Goal: Task Accomplishment & Management: Use online tool/utility

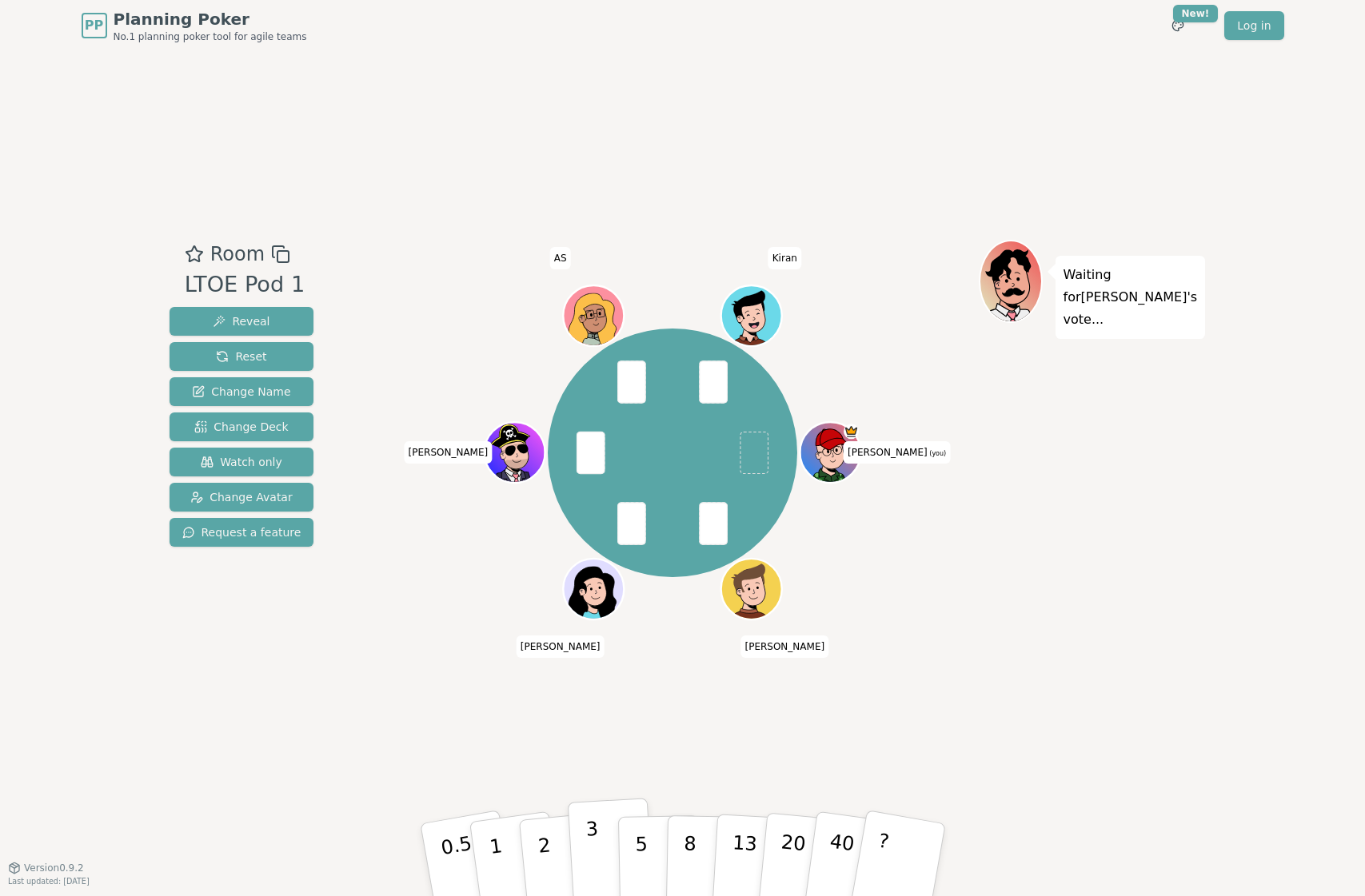
click at [592, 839] on p "3" at bounding box center [593, 861] width 18 height 87
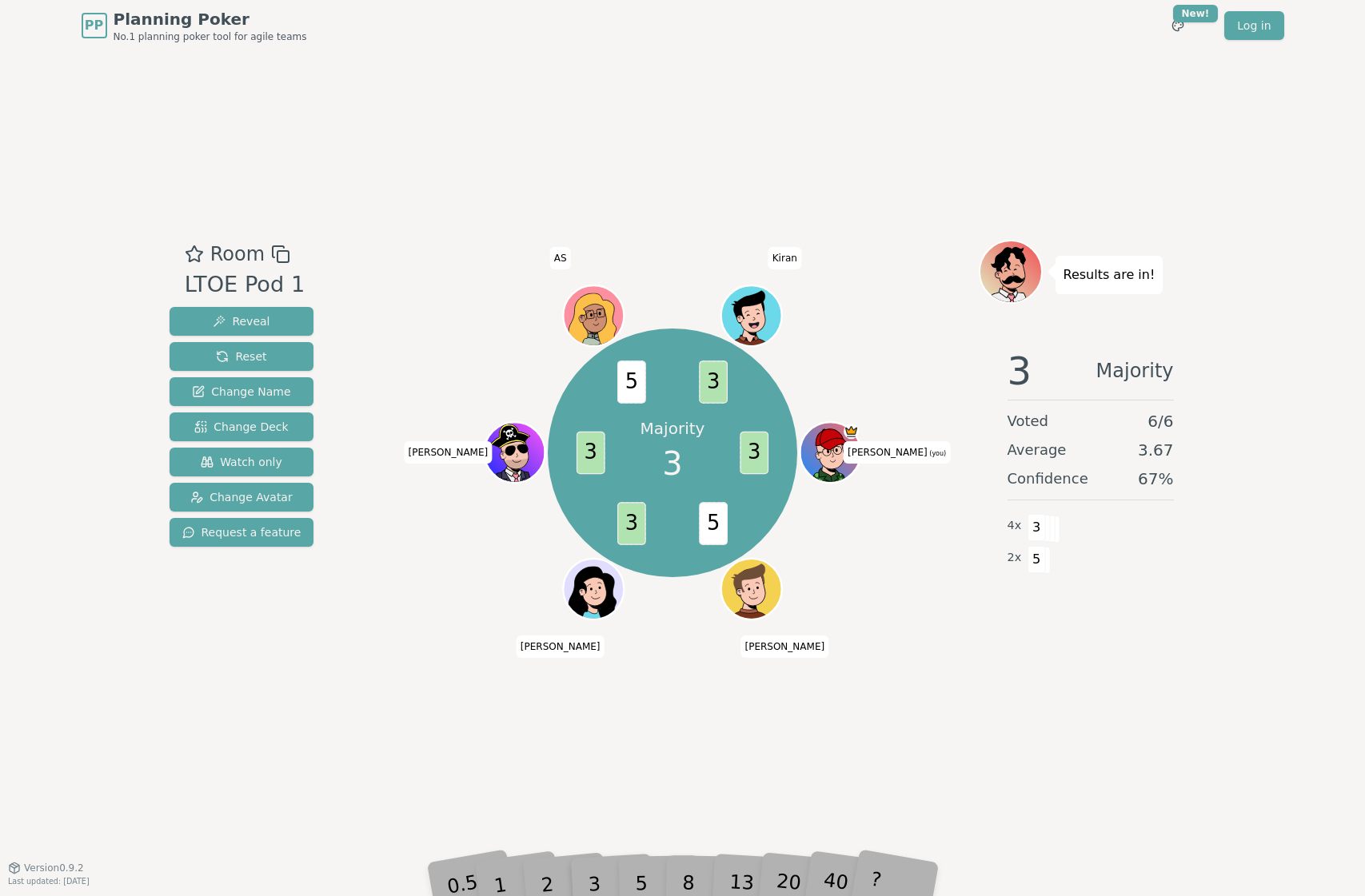
drag, startPoint x: 185, startPoint y: 318, endPoint x: 409, endPoint y: 618, distance: 374.4
click at [409, 618] on div "Room LTOE Pod 1 Reveal Reset Change Name Change Deck Watch only Change Avatar R…" at bounding box center [682, 459] width 1039 height 439
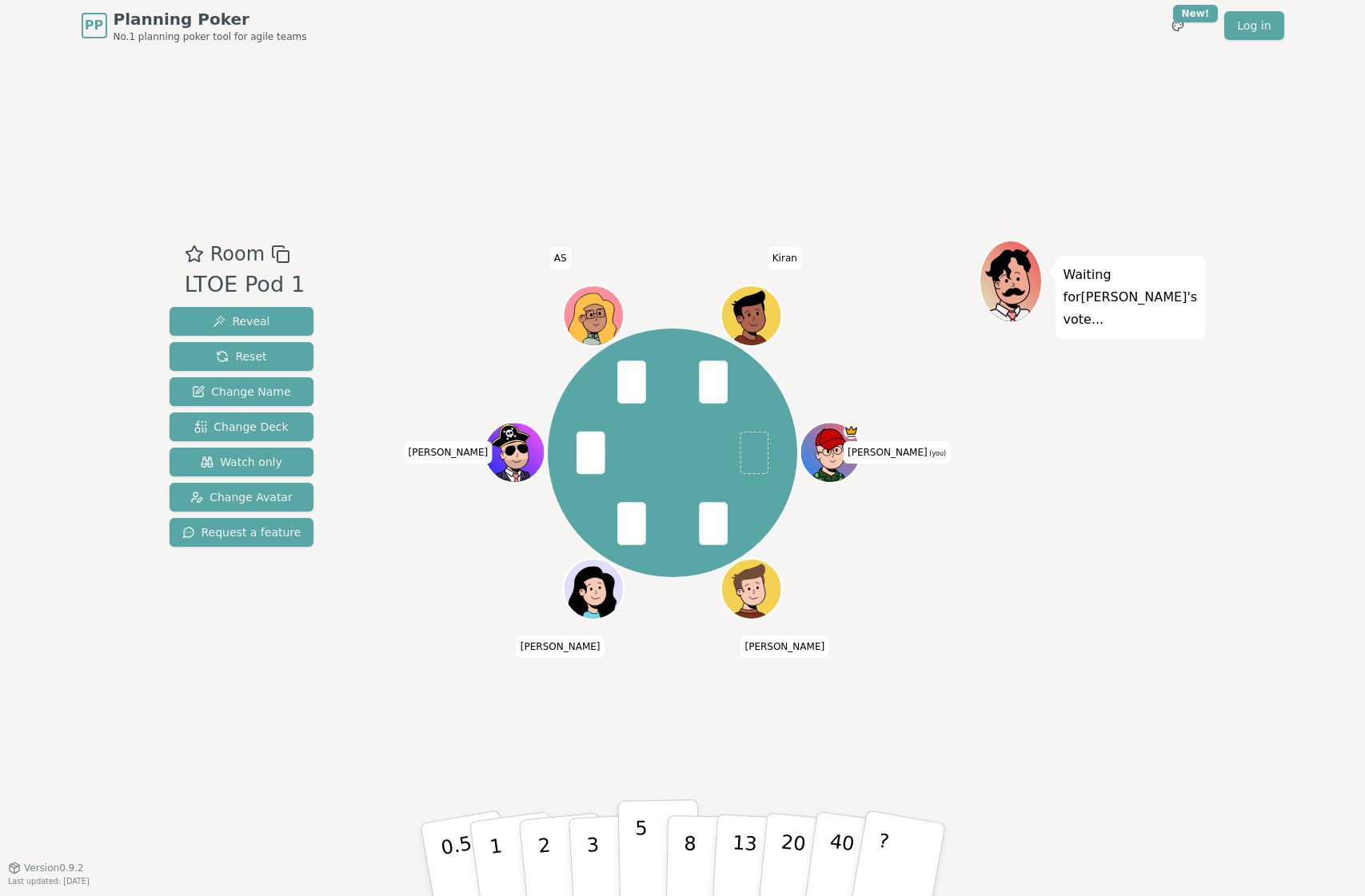
click at [638, 844] on p "5" at bounding box center [641, 859] width 14 height 86
click at [549, 852] on p "2" at bounding box center [545, 861] width 21 height 87
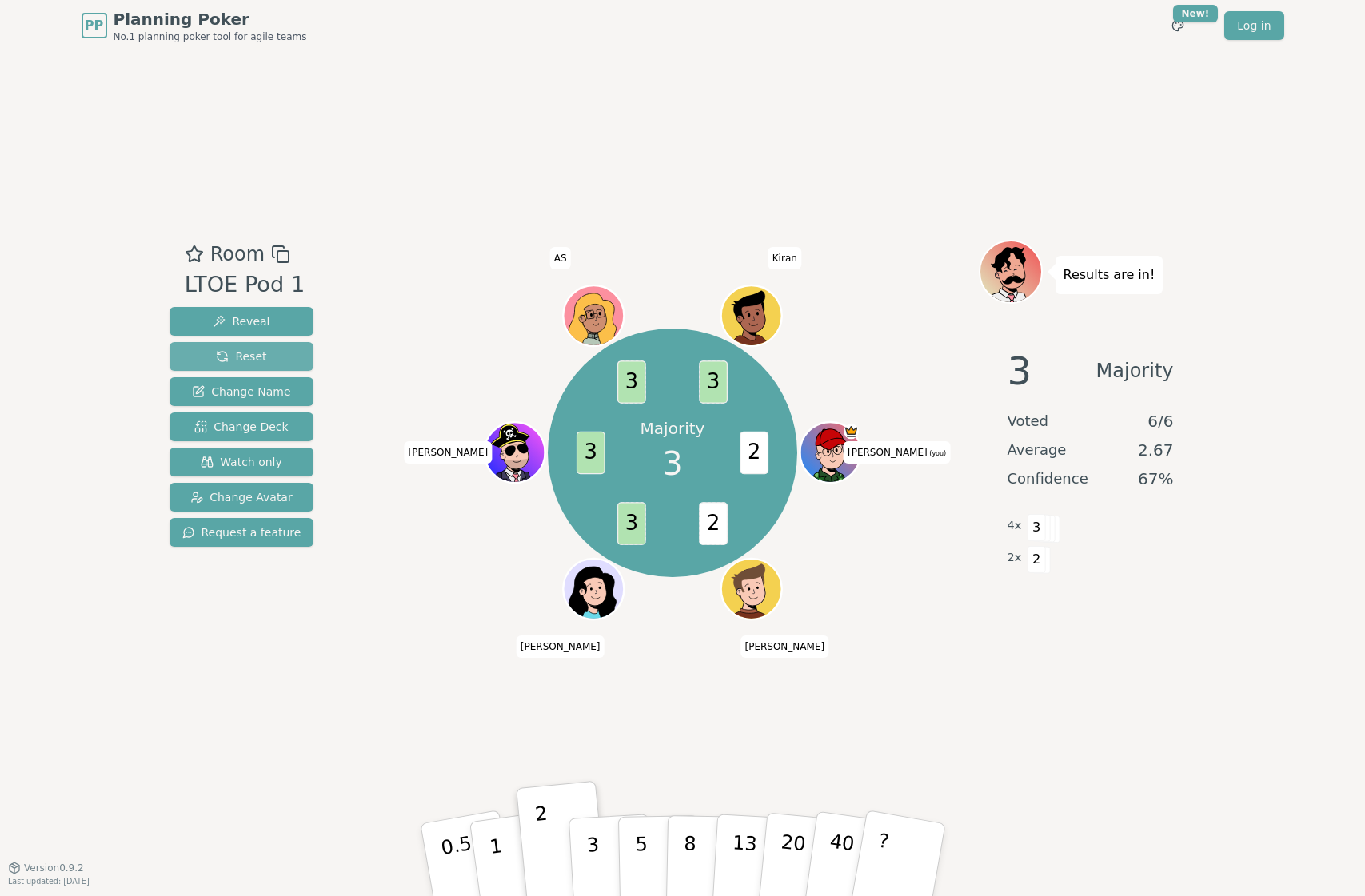
click at [239, 347] on button "Reset" at bounding box center [242, 356] width 145 height 29
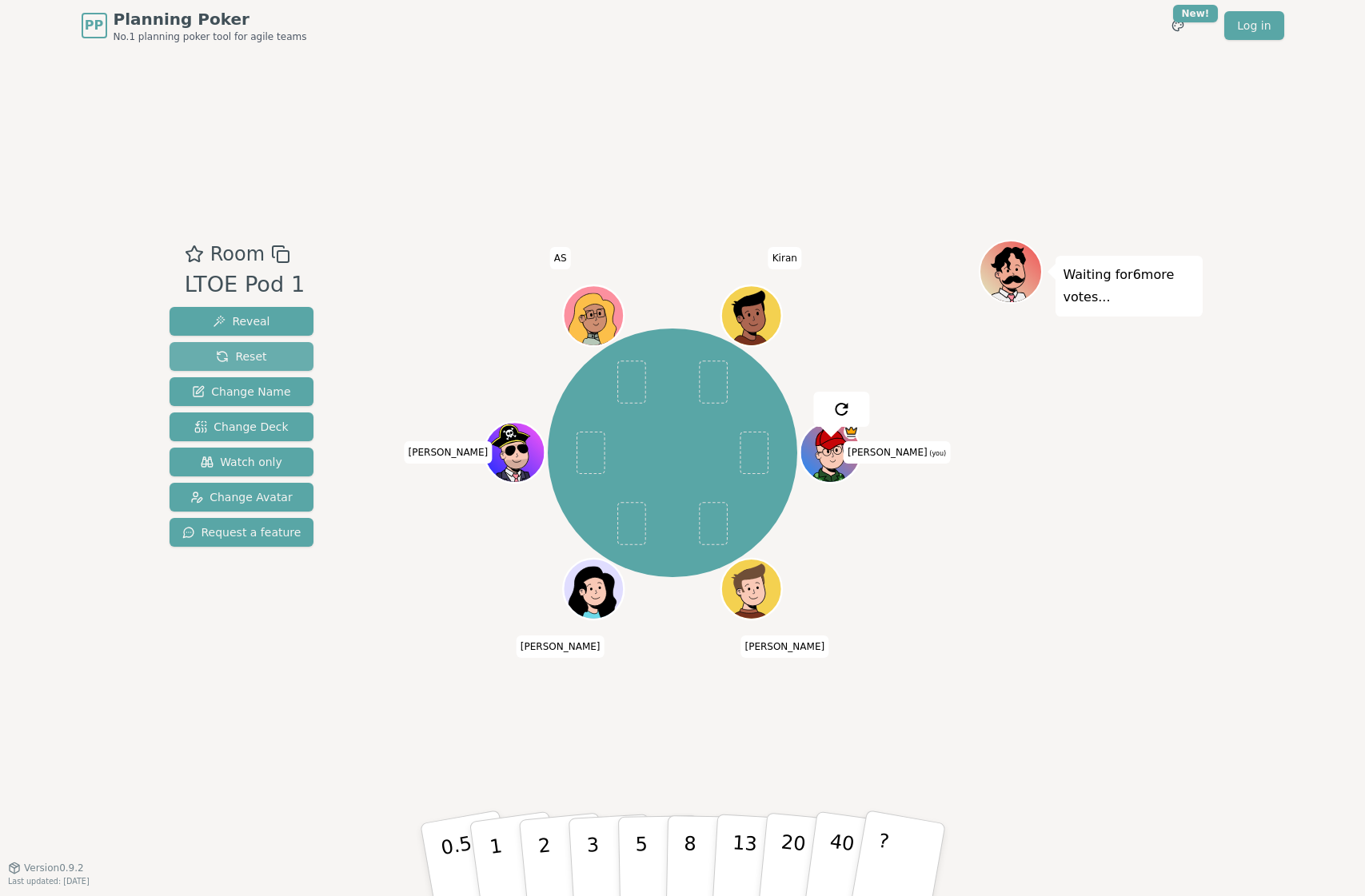
click at [239, 347] on button "Reset" at bounding box center [242, 356] width 145 height 29
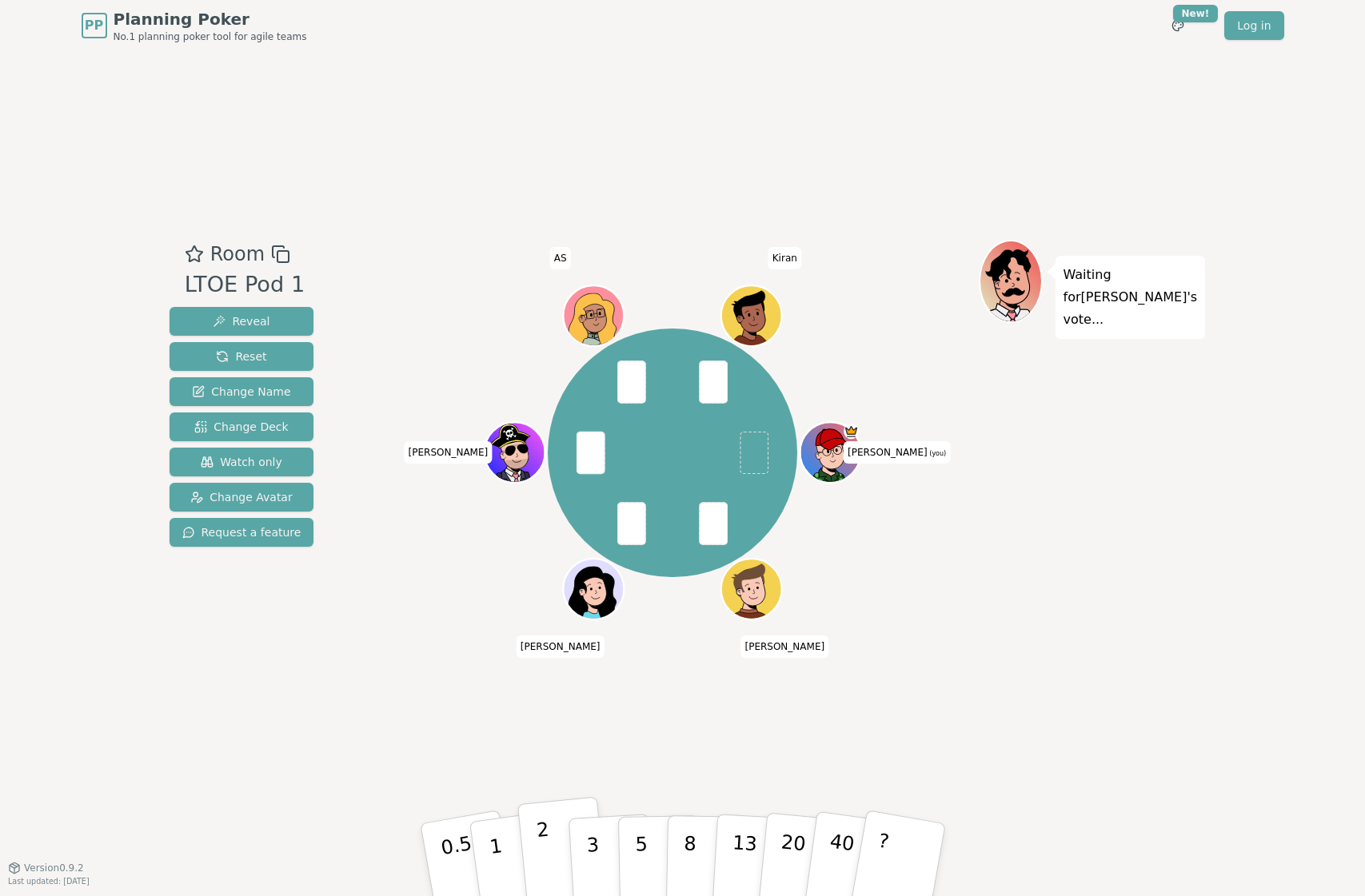
click at [554, 856] on button "2" at bounding box center [562, 860] width 91 height 127
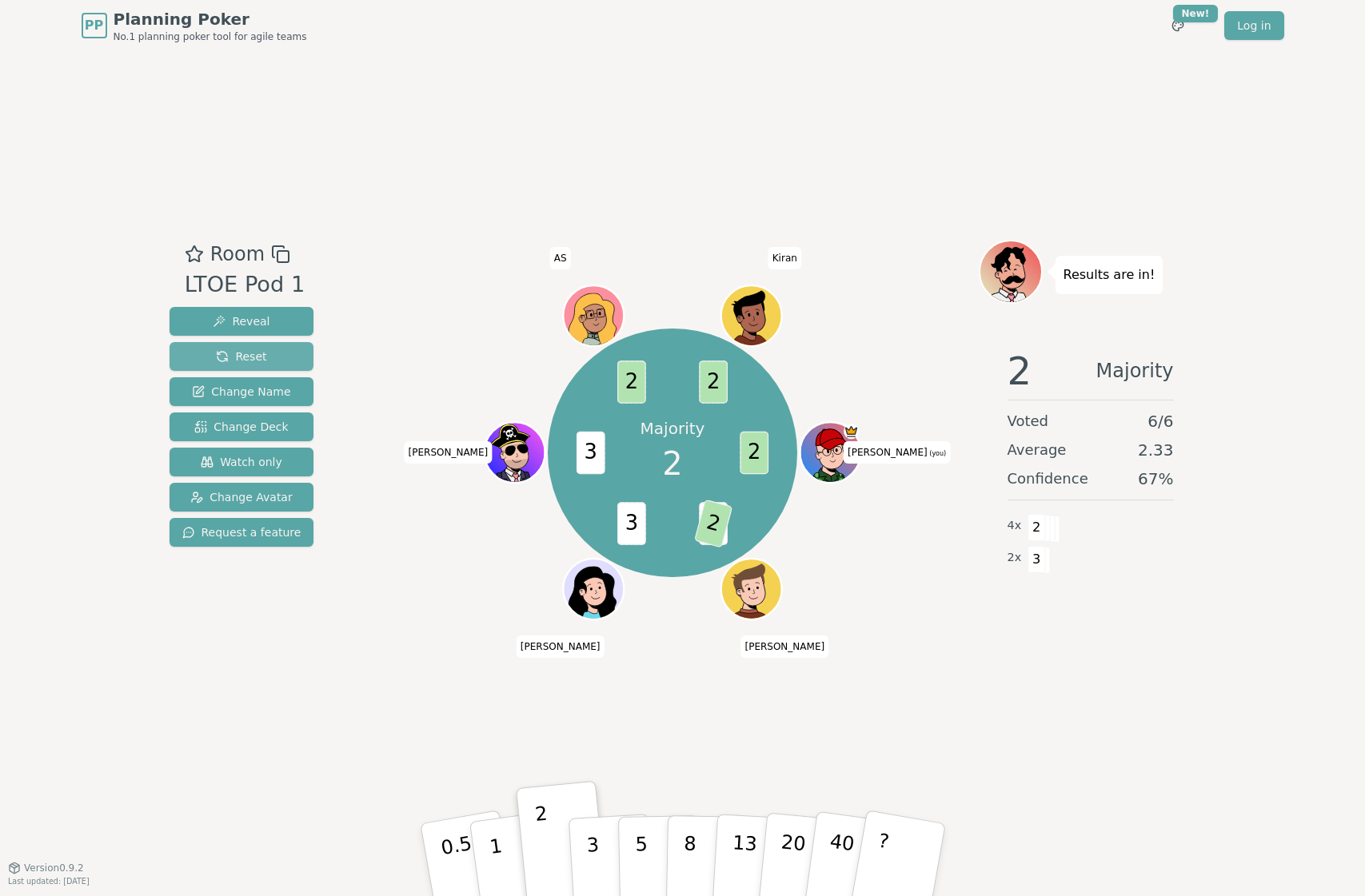
click at [242, 362] on span "Reset" at bounding box center [241, 356] width 50 height 16
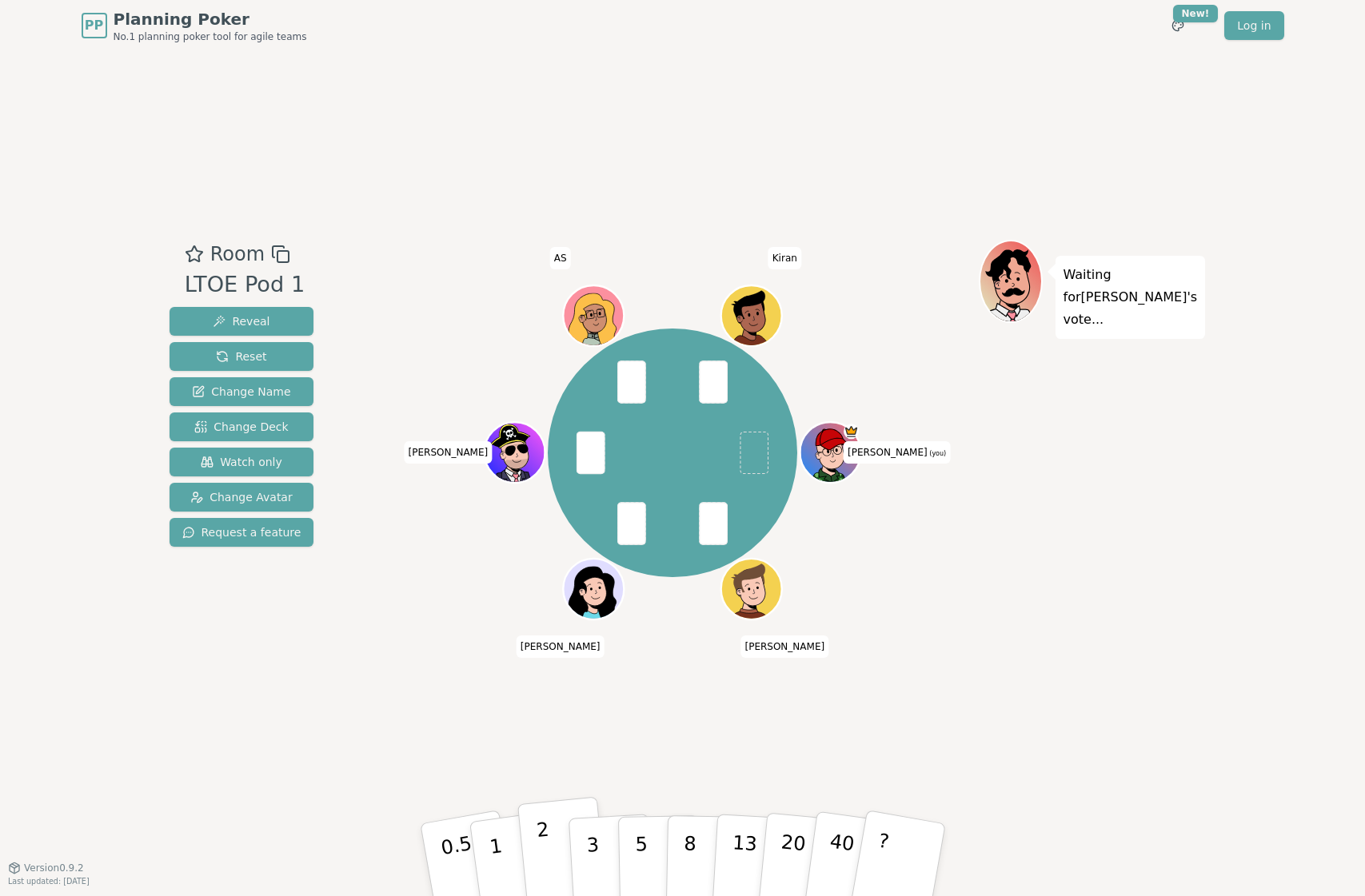
click at [549, 864] on p "2" at bounding box center [545, 861] width 21 height 87
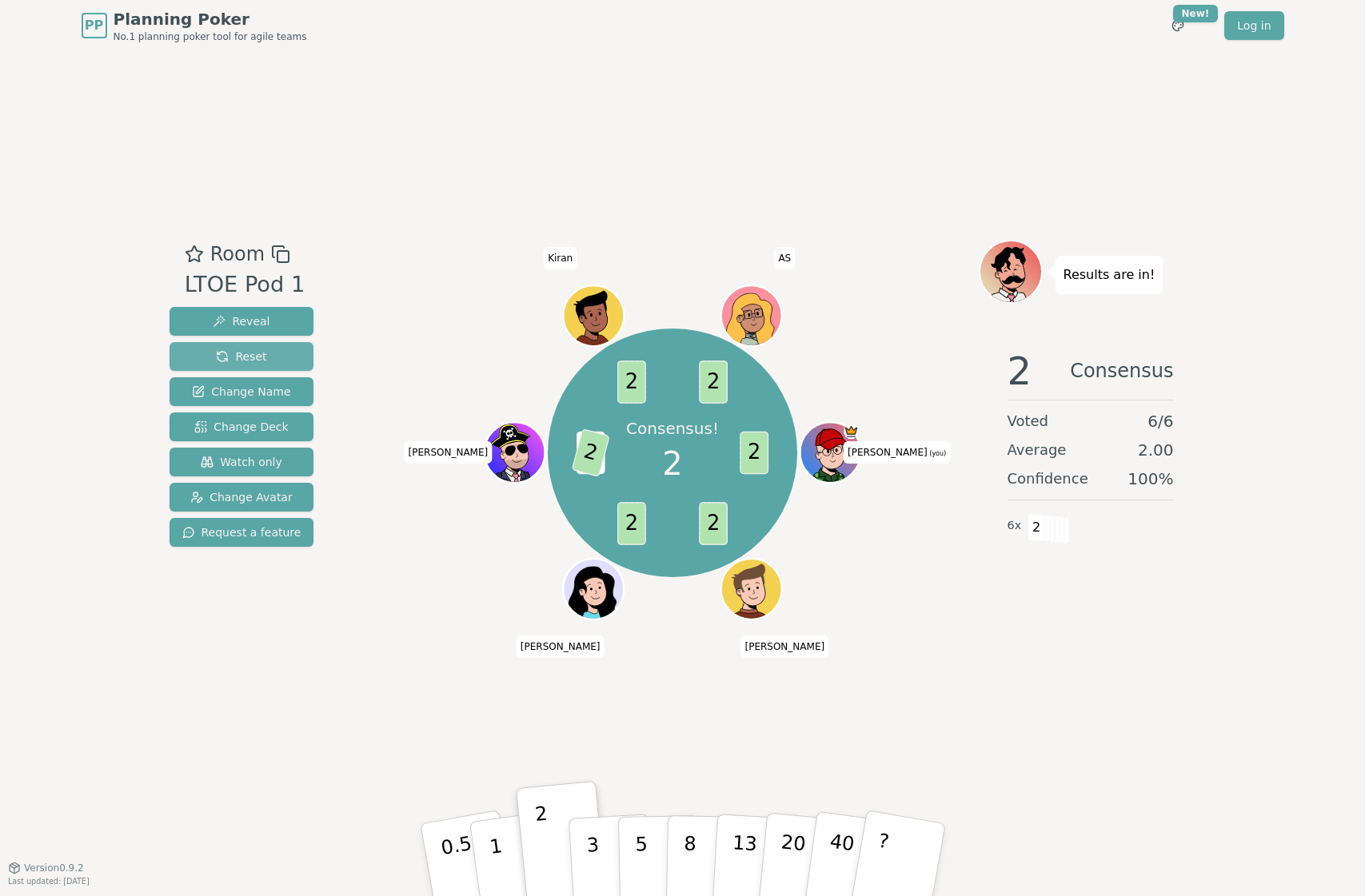
click at [204, 356] on button "Reset" at bounding box center [242, 356] width 145 height 29
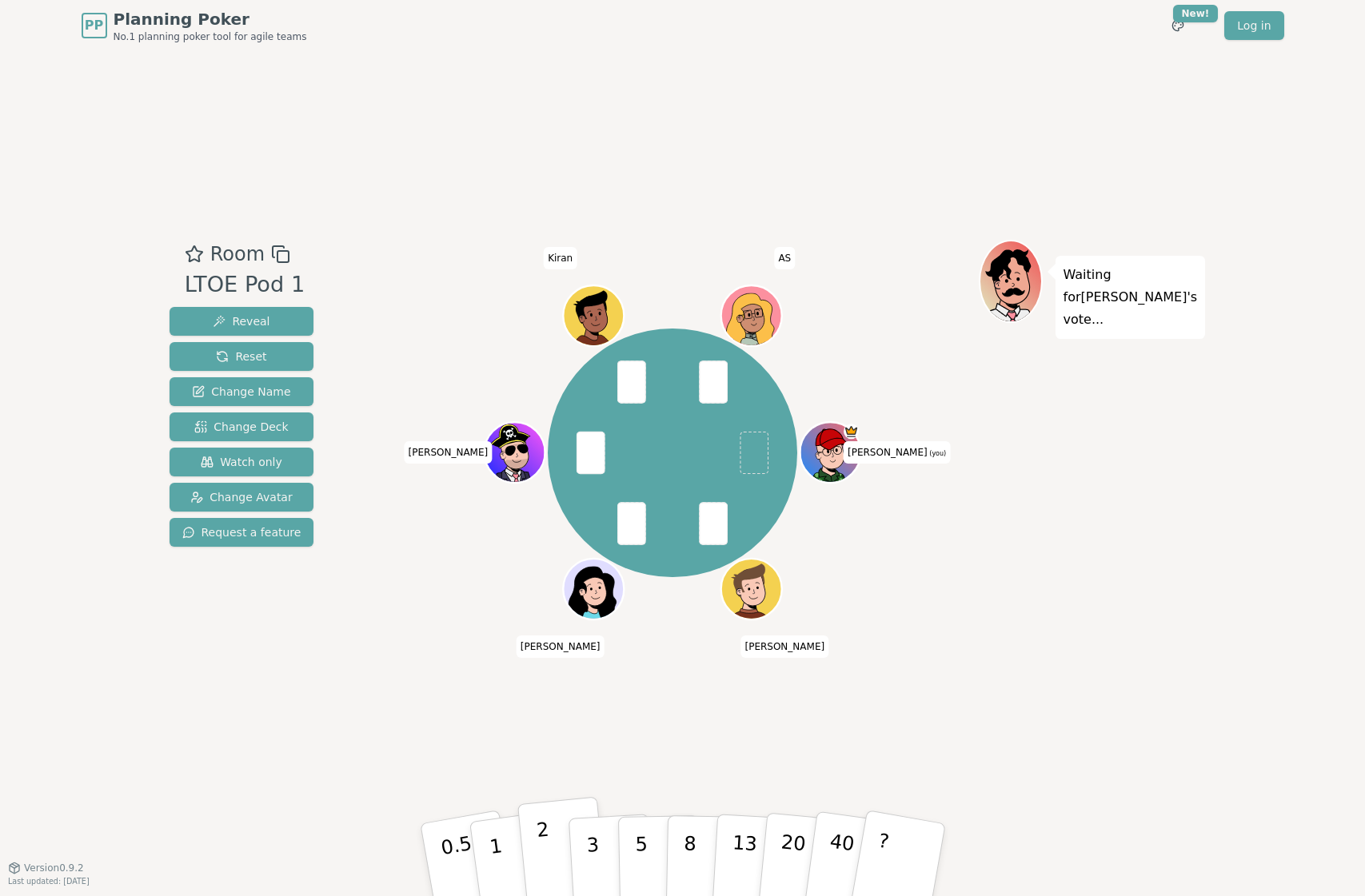
click at [544, 840] on p "2" at bounding box center [545, 861] width 21 height 87
click at [550, 875] on p "2" at bounding box center [545, 861] width 21 height 87
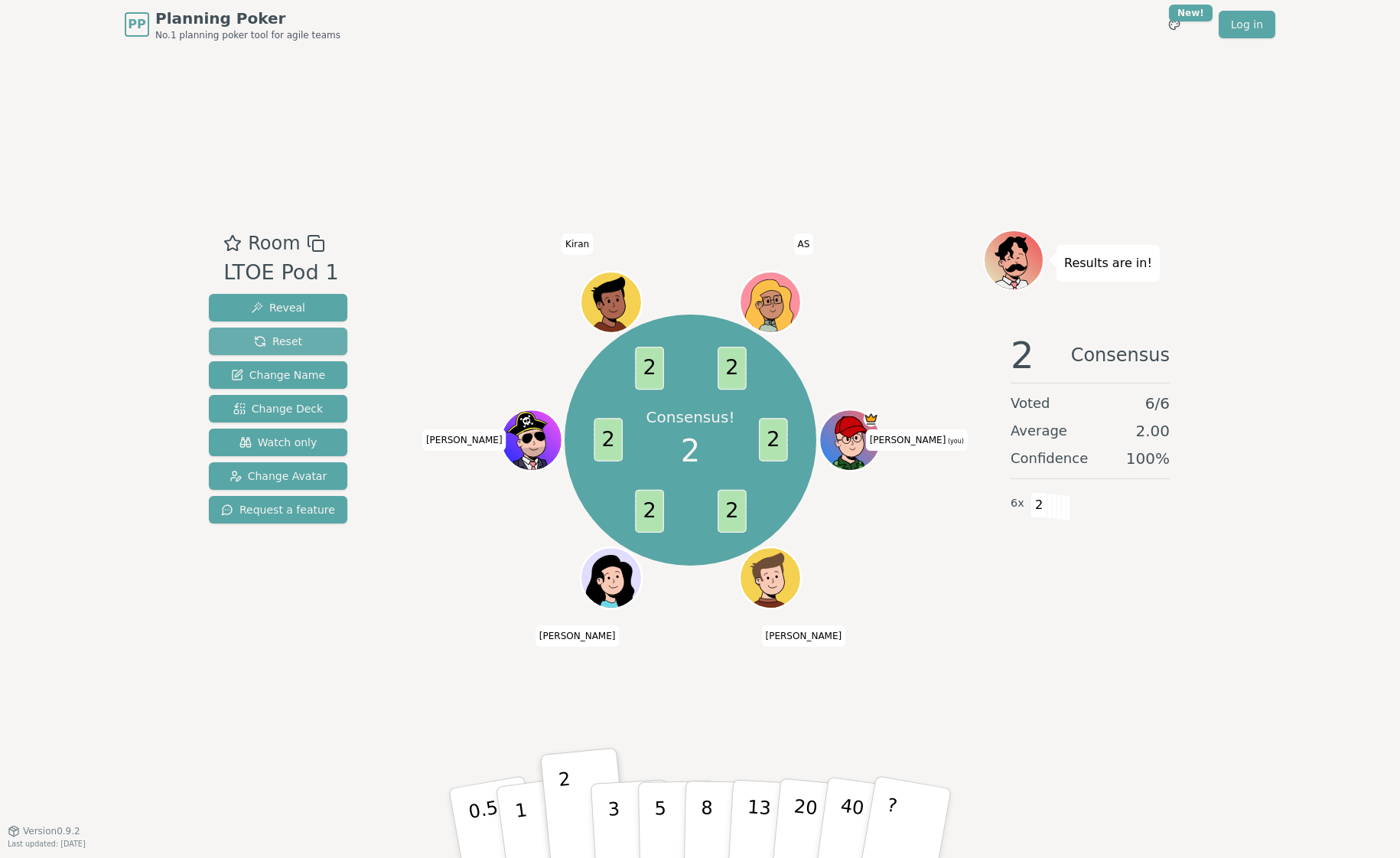
click at [280, 350] on button "Reset" at bounding box center [278, 341] width 139 height 27
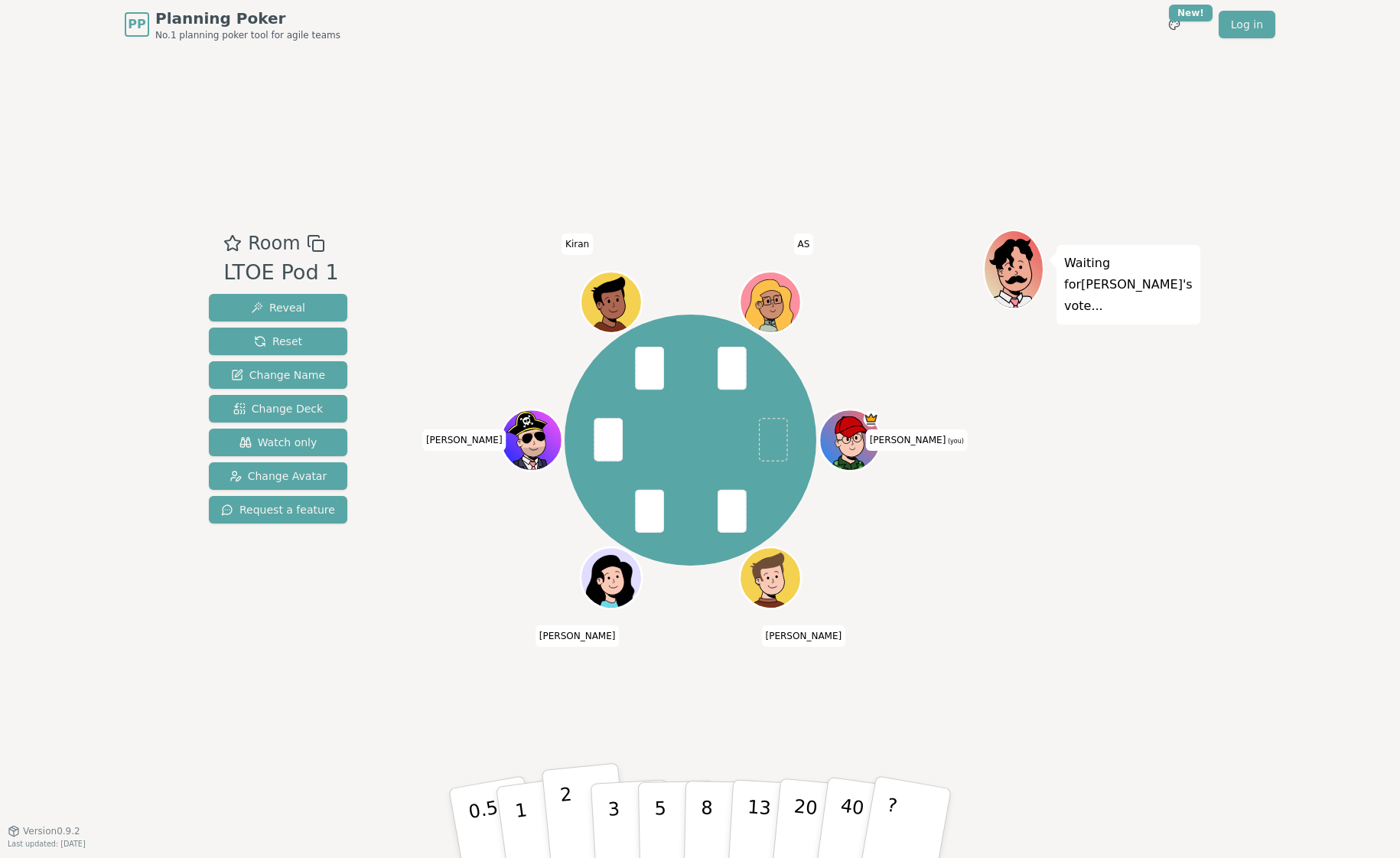
click at [582, 821] on button "2" at bounding box center [585, 824] width 87 height 122
click at [566, 799] on p "2" at bounding box center [569, 825] width 20 height 83
click at [636, 805] on button "3" at bounding box center [631, 823] width 83 height 119
click at [612, 805] on p "3" at bounding box center [615, 825] width 17 height 83
click at [572, 800] on button "2" at bounding box center [585, 824] width 87 height 122
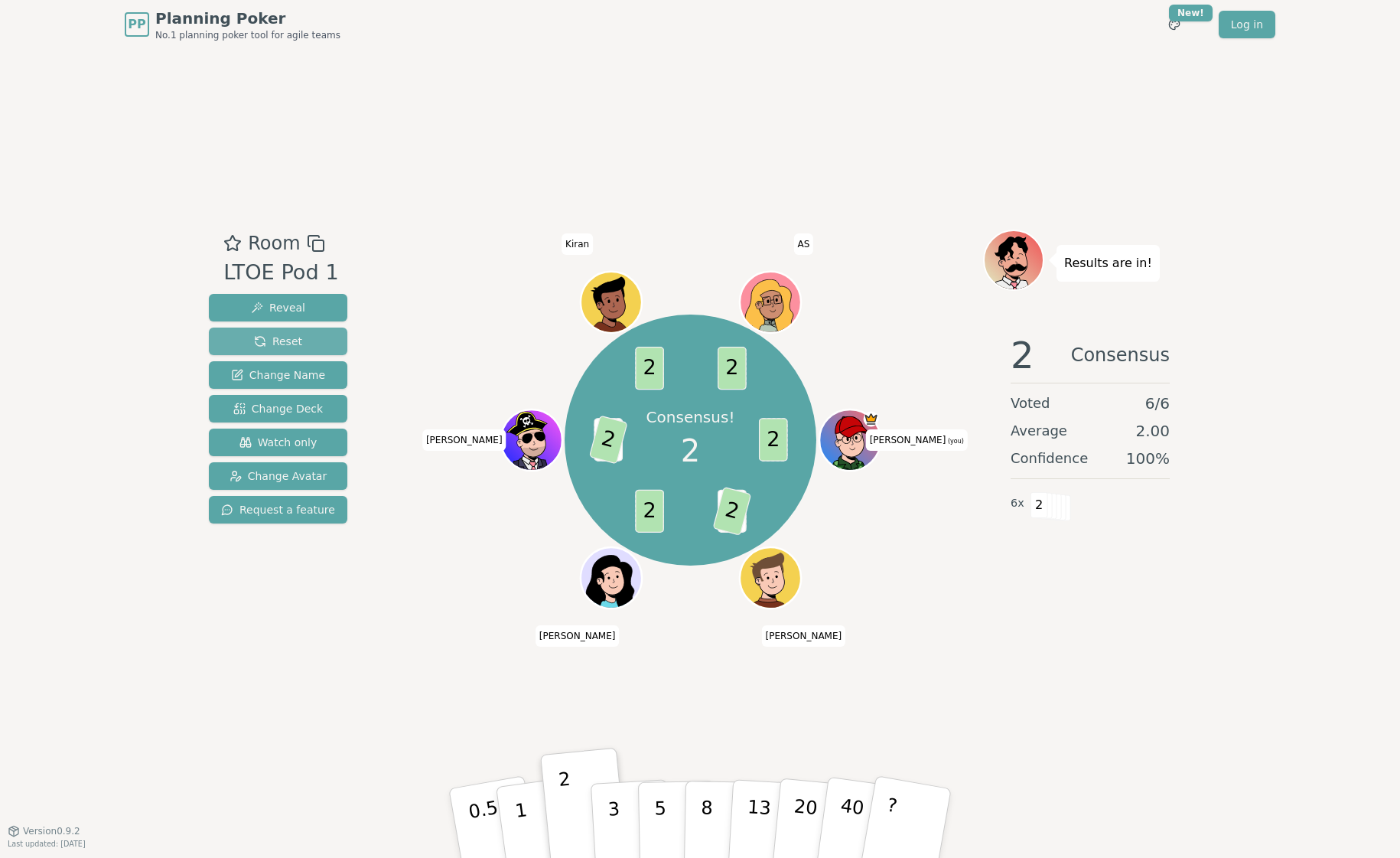
click at [276, 336] on span "Reset" at bounding box center [278, 341] width 48 height 15
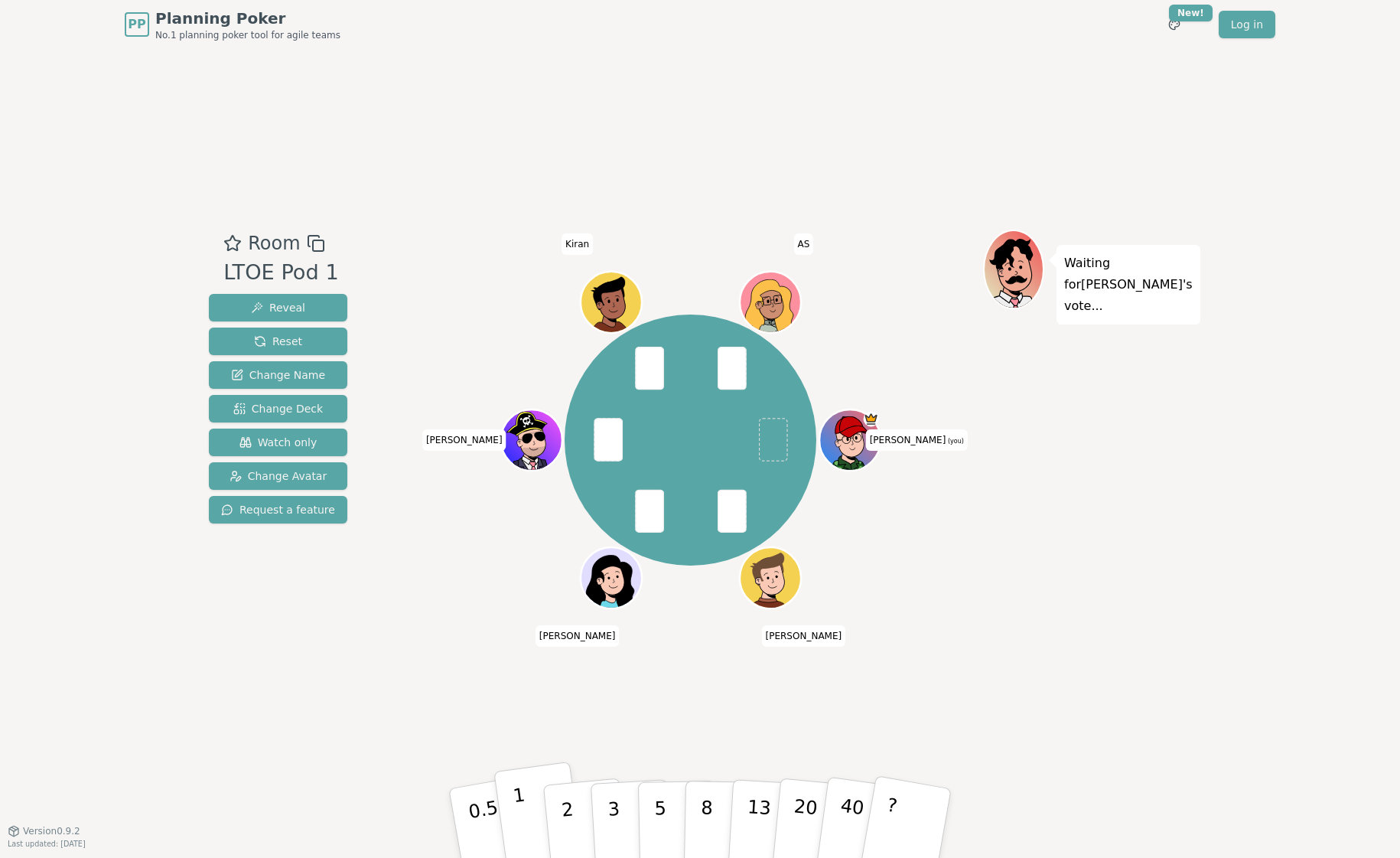
click at [522, 802] on p "1" at bounding box center [523, 825] width 23 height 83
click at [573, 797] on button "2" at bounding box center [585, 824] width 87 height 122
click at [573, 799] on button "2" at bounding box center [585, 824] width 87 height 122
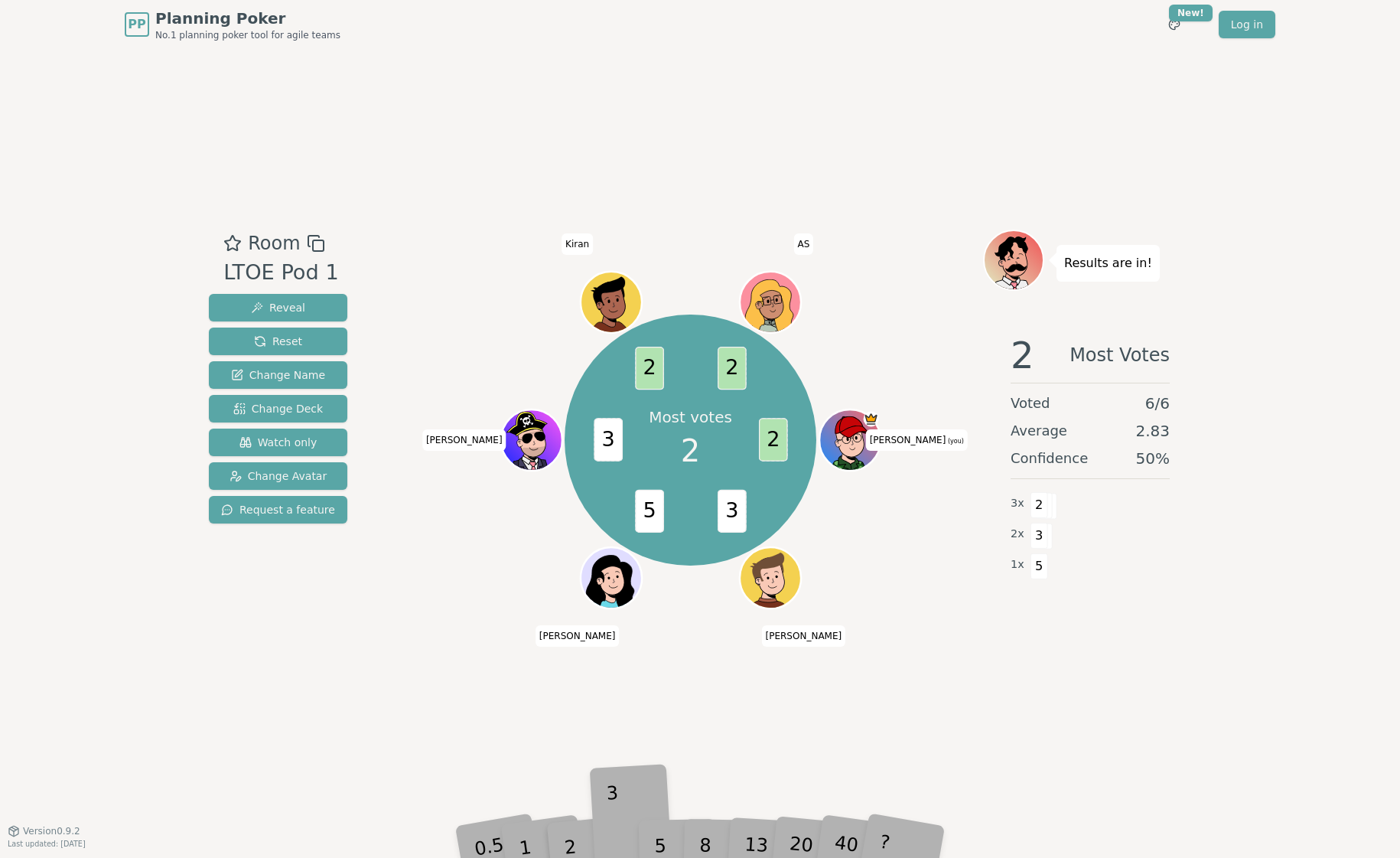
click at [608, 841] on div "0.5 1 2 3 5 8 13 20 40 ?" at bounding box center [700, 823] width 459 height 54
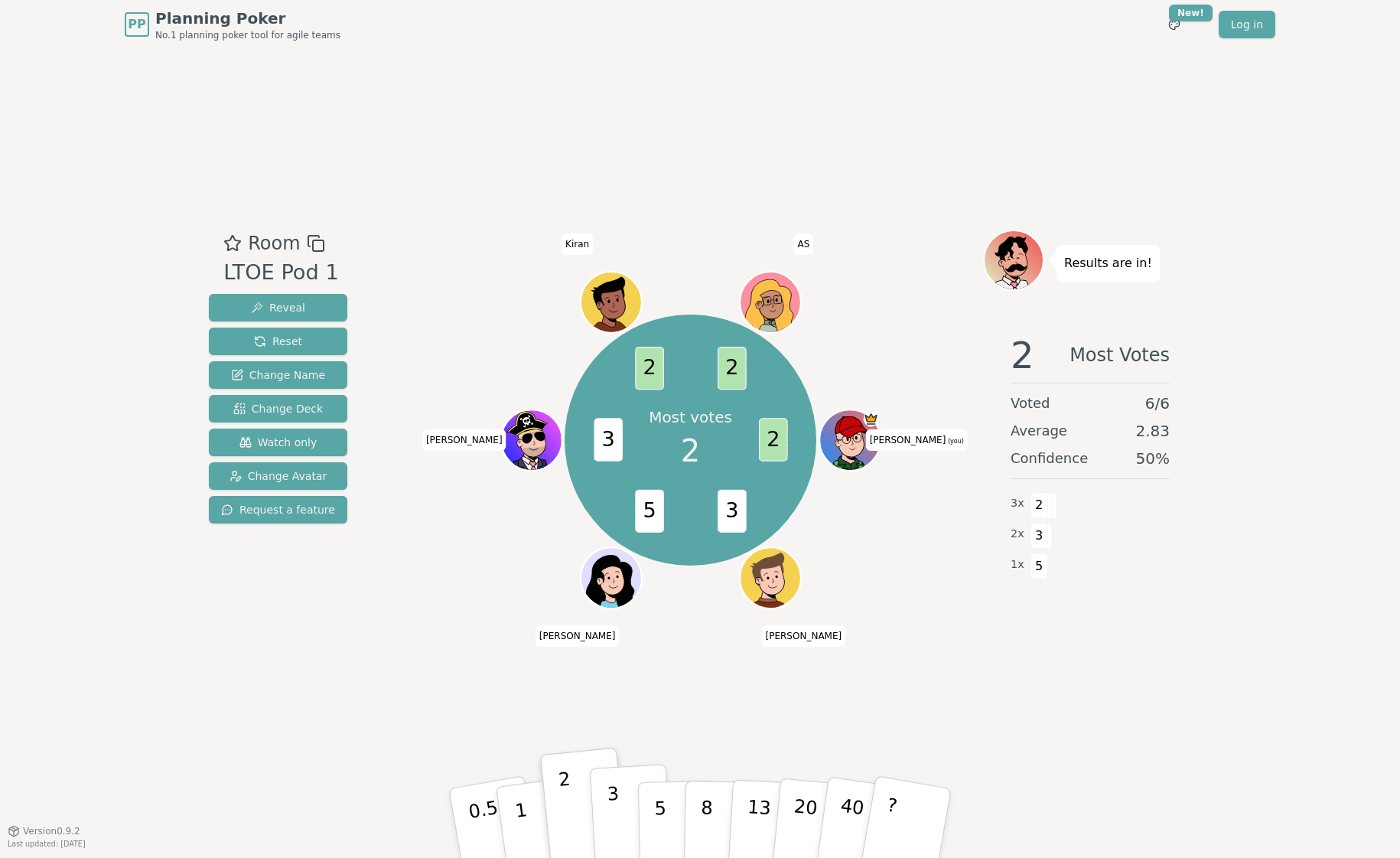
click at [614, 841] on p "3" at bounding box center [615, 825] width 17 height 83
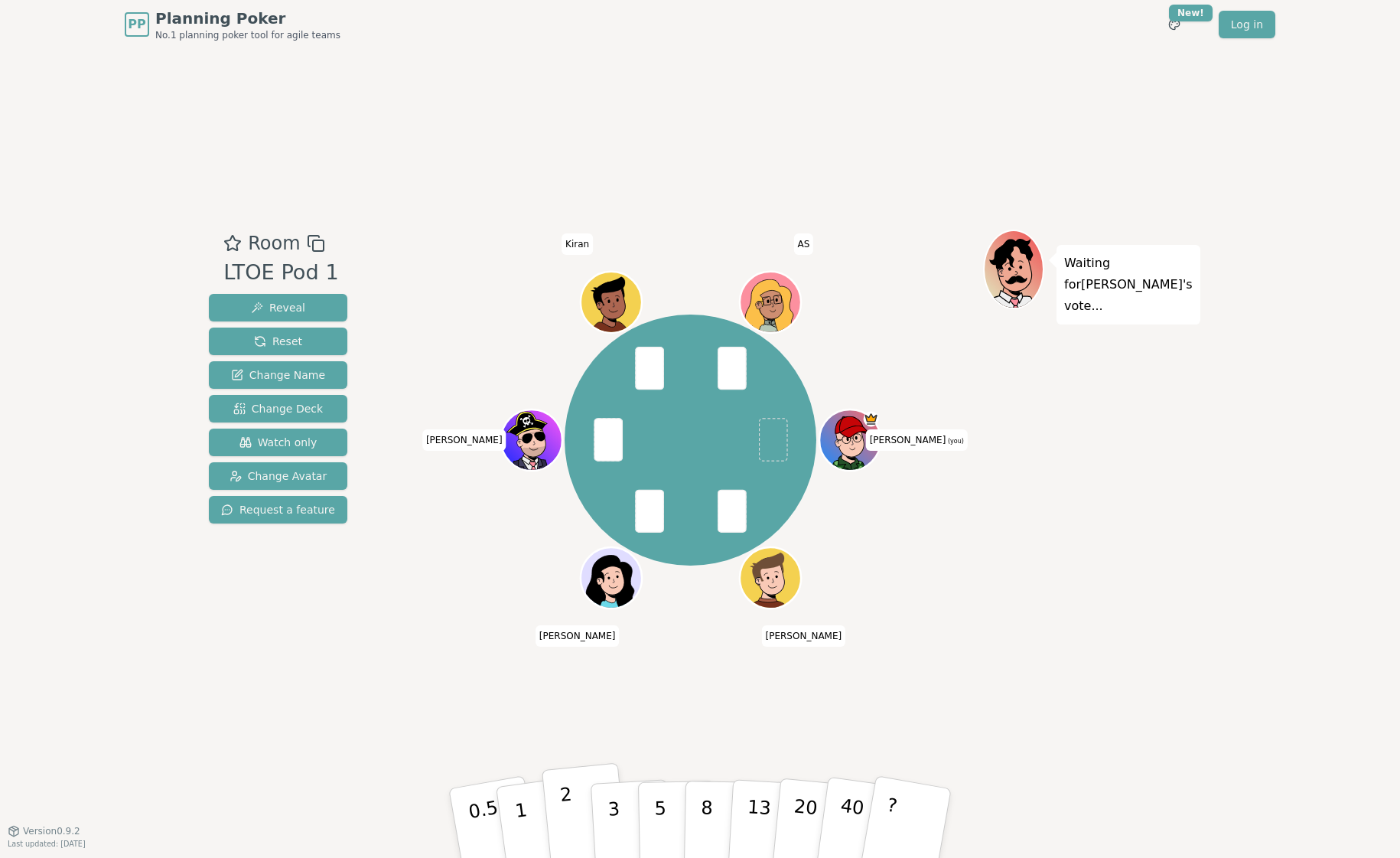
click at [562, 815] on p "2" at bounding box center [569, 825] width 20 height 83
click at [670, 798] on button "5" at bounding box center [677, 823] width 78 height 116
click at [576, 809] on button "2" at bounding box center [585, 824] width 87 height 122
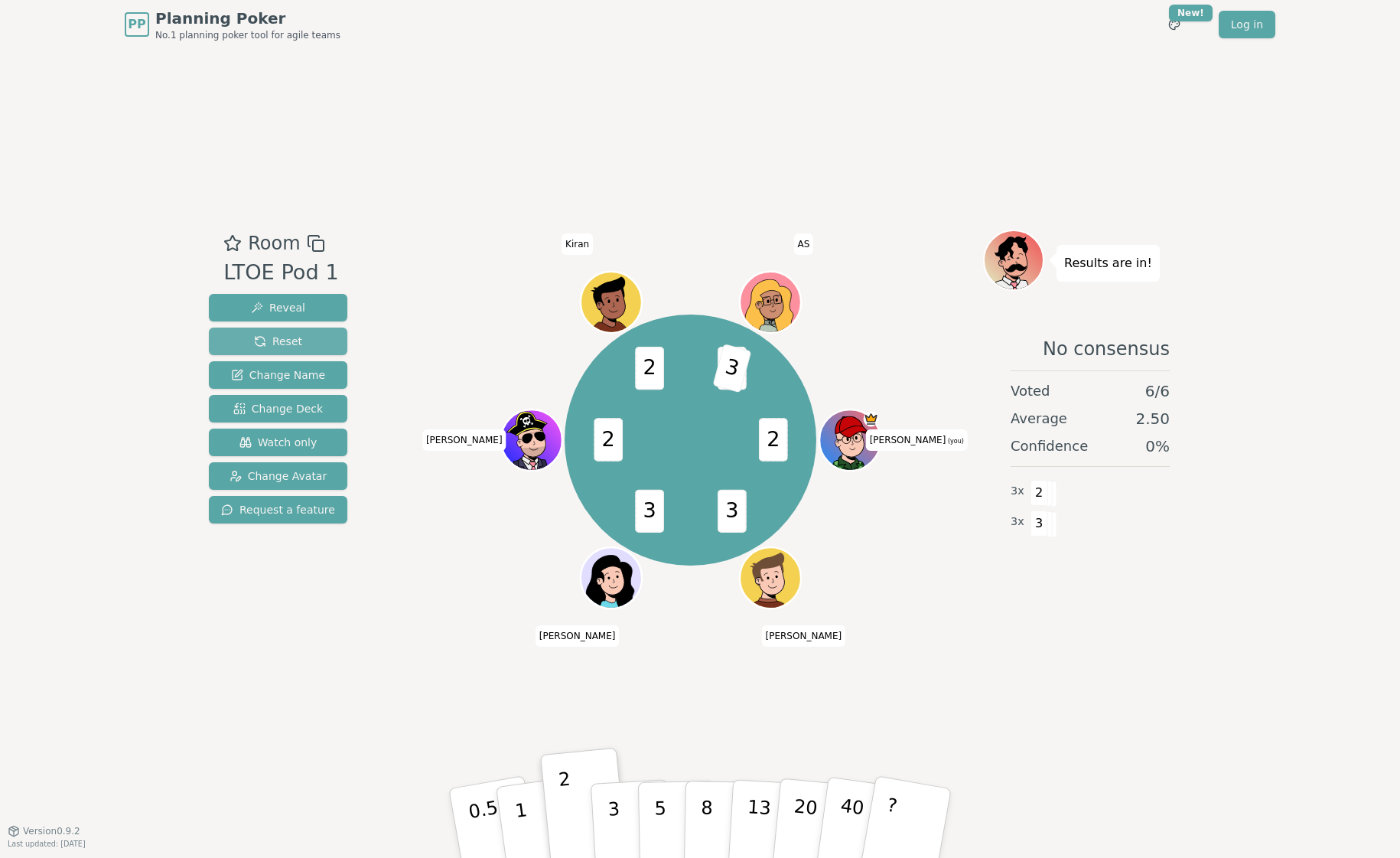
click at [286, 333] on button "Reset" at bounding box center [278, 341] width 139 height 27
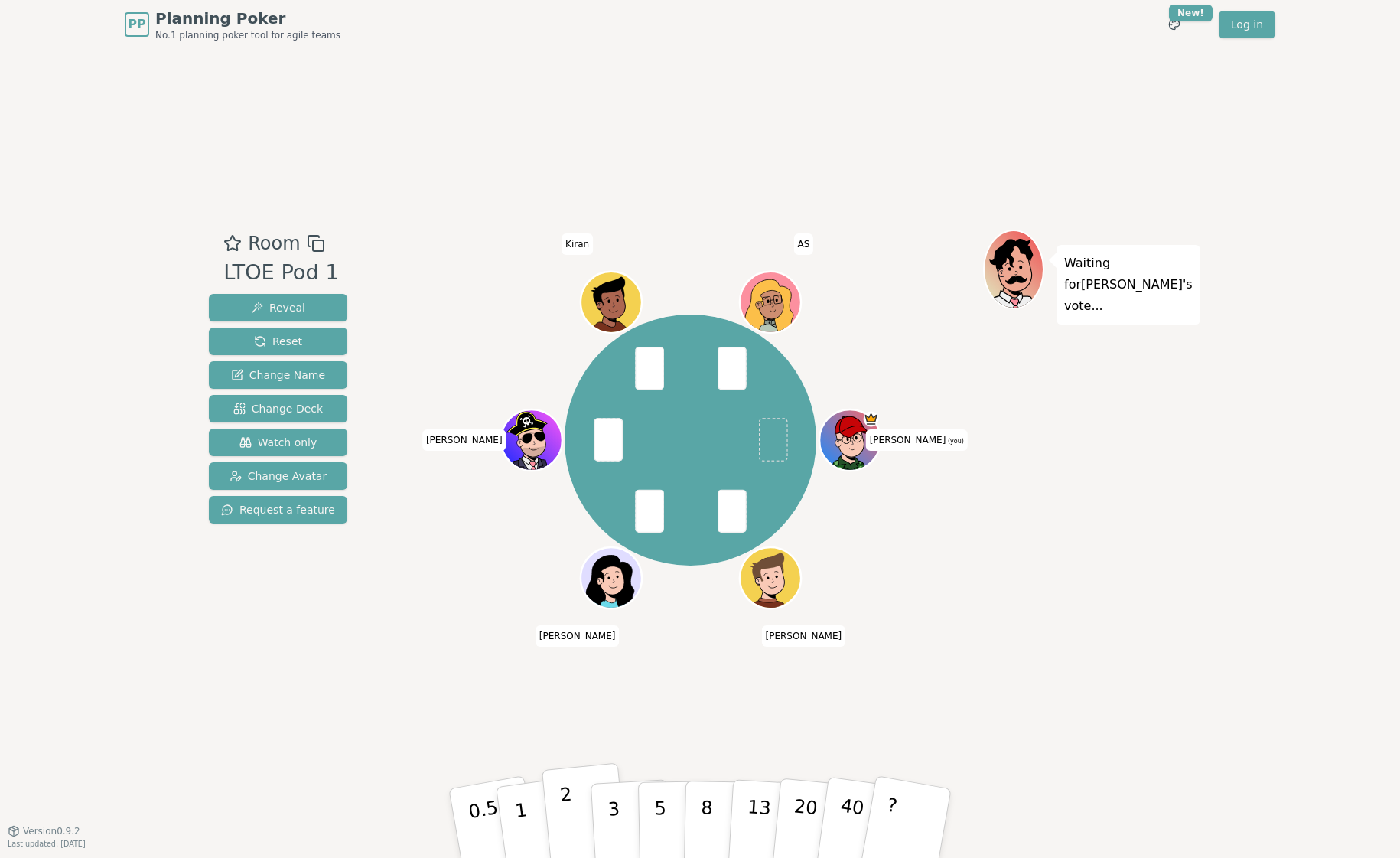
click at [569, 819] on p "2" at bounding box center [569, 825] width 20 height 83
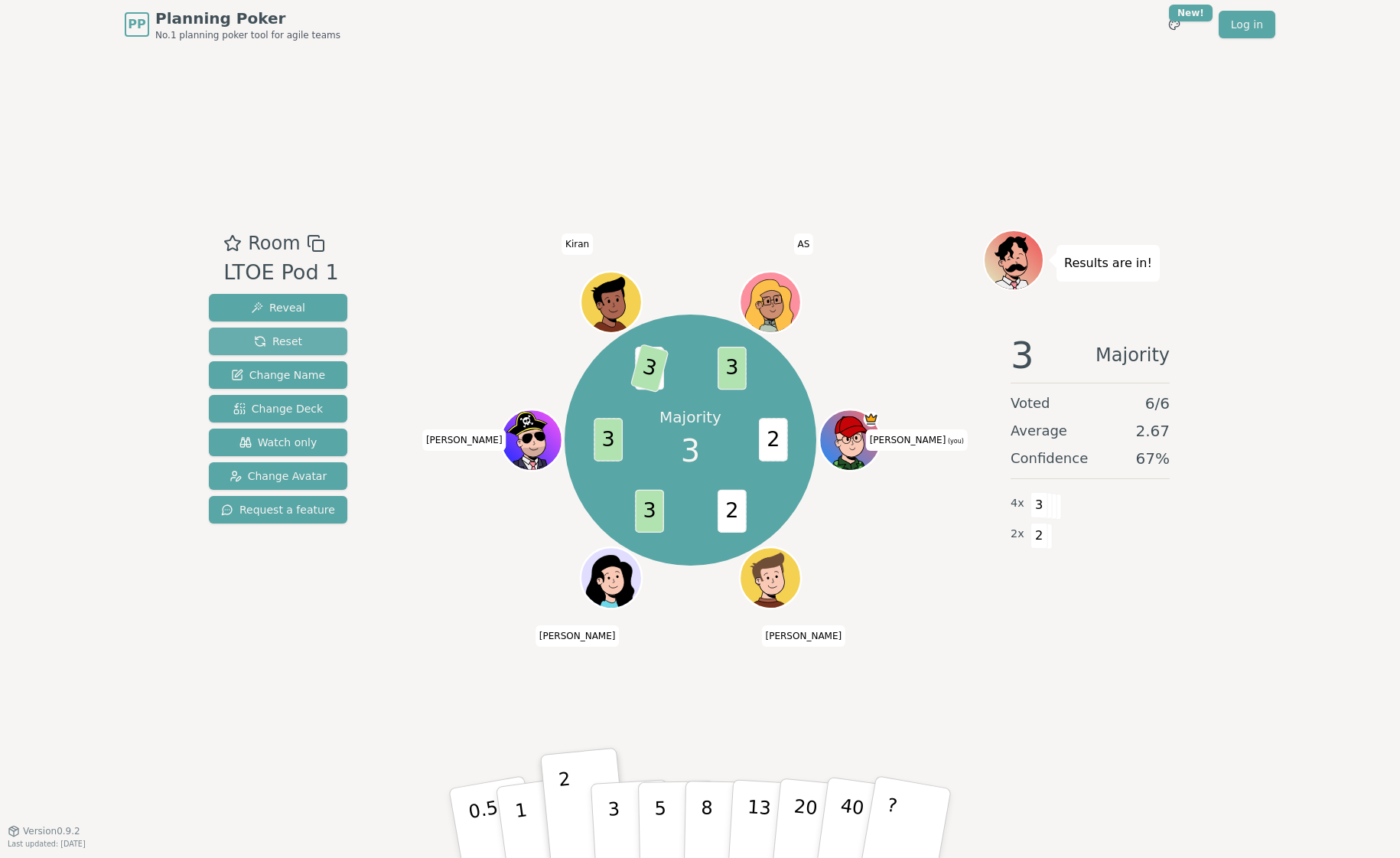
click at [248, 340] on button "Reset" at bounding box center [278, 341] width 139 height 27
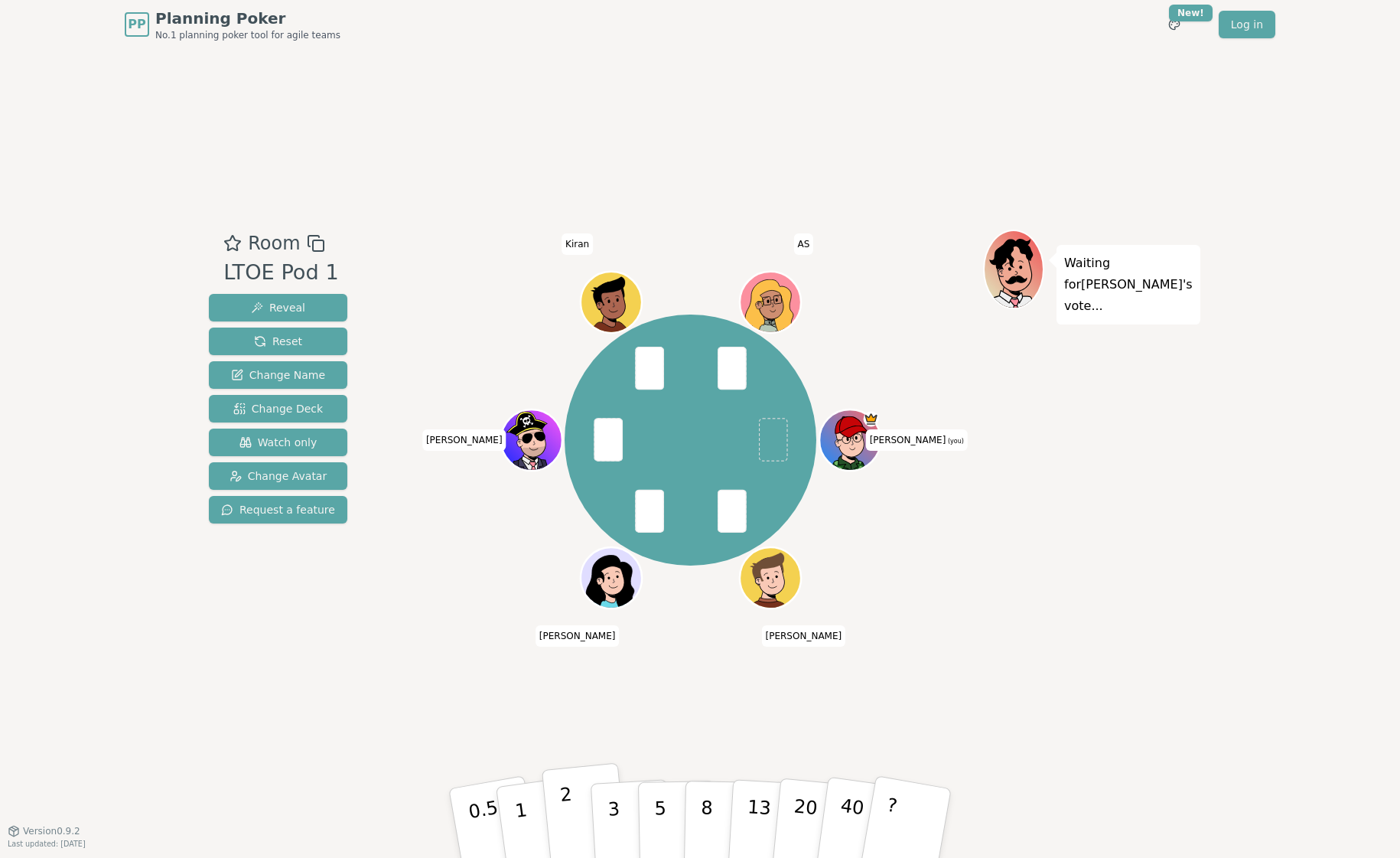
click at [572, 804] on button "2" at bounding box center [585, 824] width 87 height 122
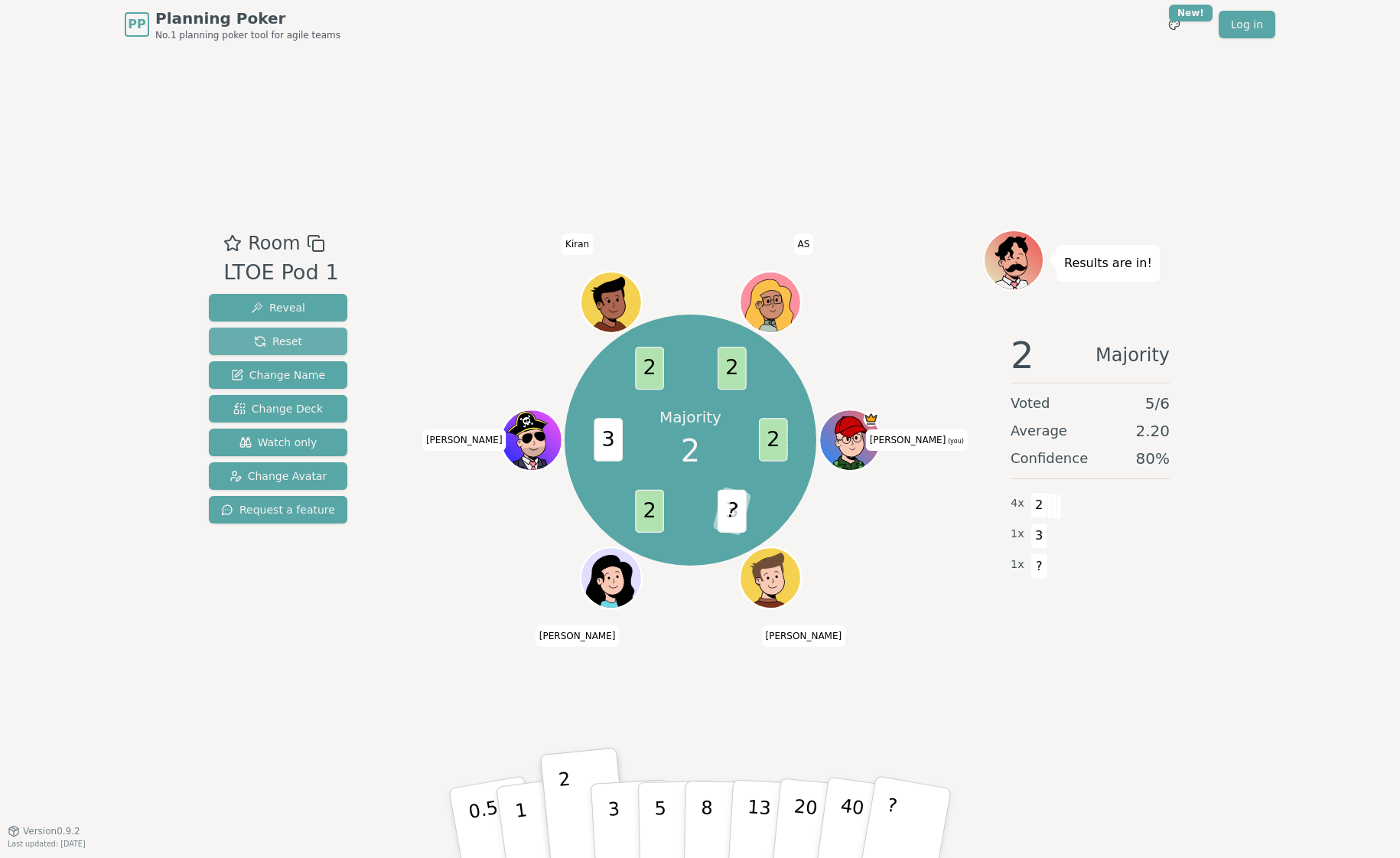
click at [254, 334] on span "Reset" at bounding box center [278, 341] width 48 height 15
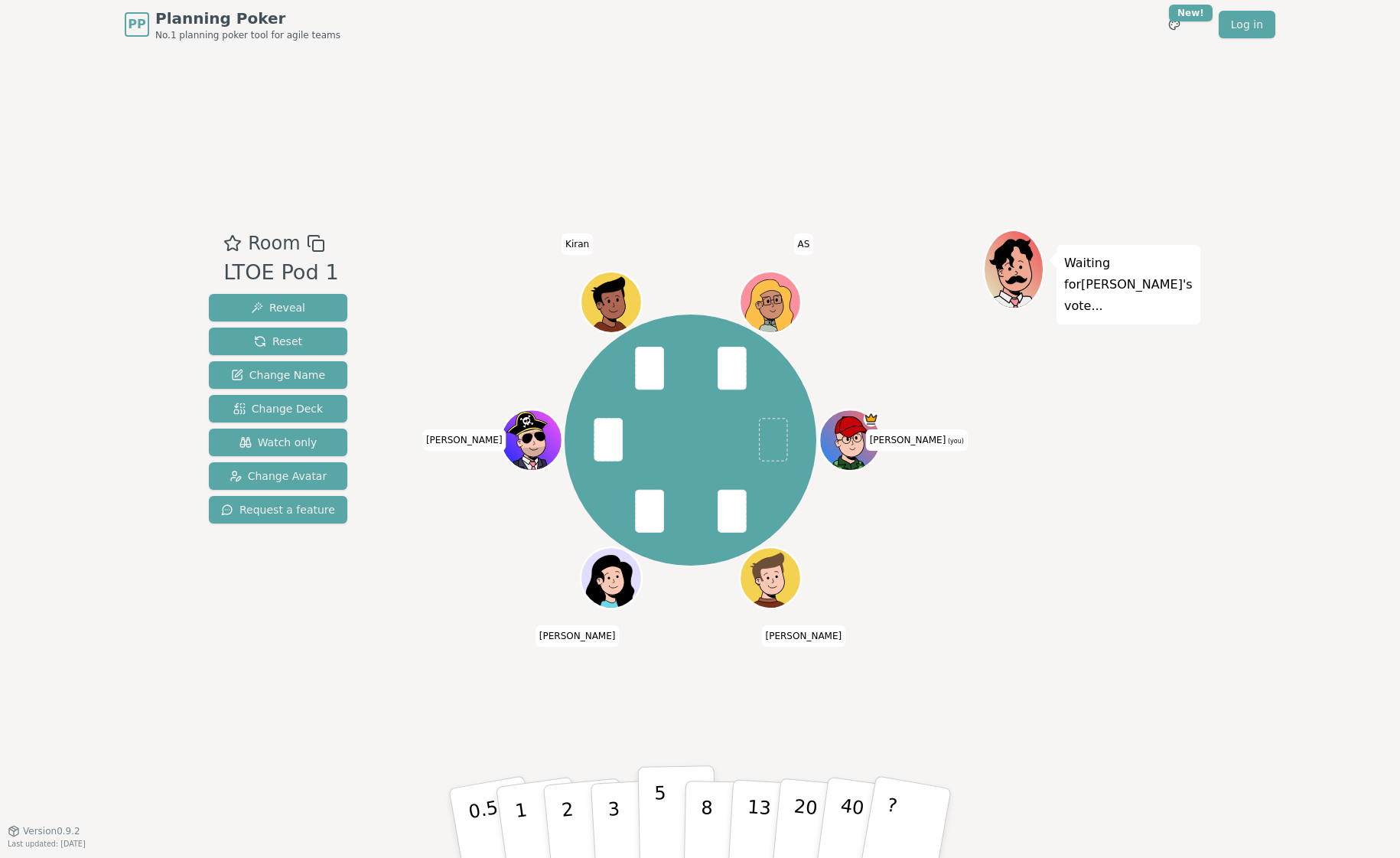
click at [671, 819] on button "5" at bounding box center [677, 823] width 78 height 116
